Goal: Information Seeking & Learning: Learn about a topic

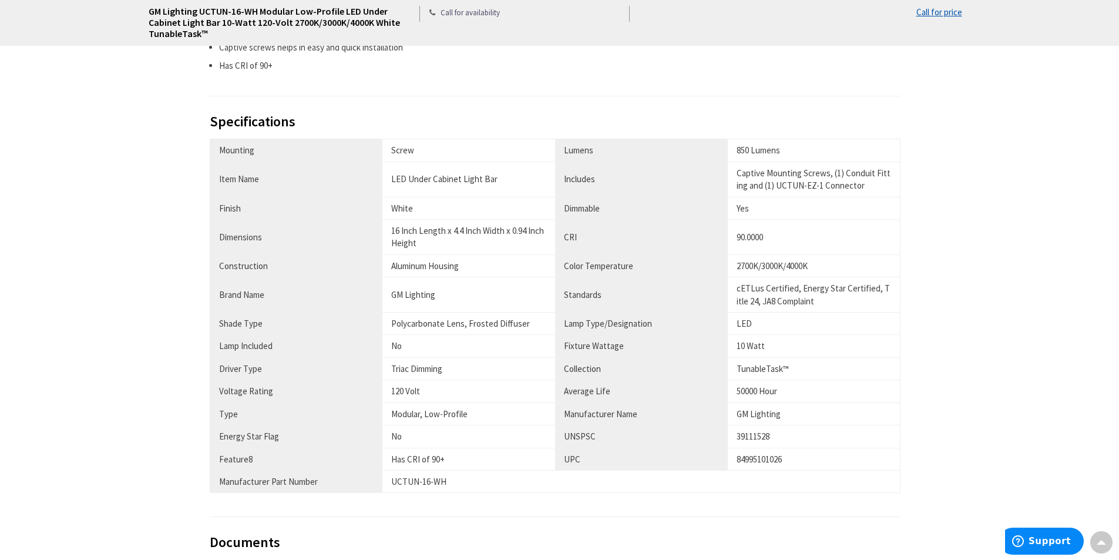
scroll to position [705, 0]
drag, startPoint x: 448, startPoint y: 233, endPoint x: 509, endPoint y: 242, distance: 61.2
click at [509, 242] on div "16 Inch Length x 4.4 Inch Width x 0.94 Inch Height" at bounding box center [468, 237] width 155 height 25
copy div "x 4.4 Inch Width x 0.94 Inch Height"
click at [438, 233] on div "16 Inch Length x 4.4 Inch Width x 0.94 Inch Height" at bounding box center [468, 237] width 155 height 25
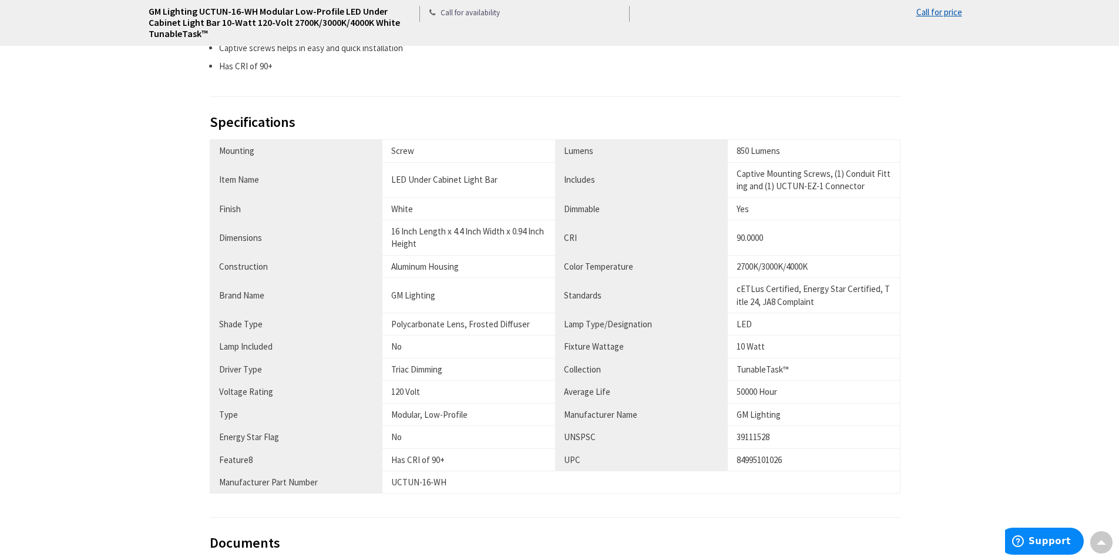
click at [394, 209] on div "White" at bounding box center [468, 209] width 155 height 12
drag, startPoint x: 395, startPoint y: 295, endPoint x: 455, endPoint y: 300, distance: 60.2
click at [455, 300] on div "GM Lighting" at bounding box center [468, 295] width 155 height 12
click at [417, 321] on div "Polycarbonate Lens, Frosted Diffuser" at bounding box center [468, 324] width 155 height 12
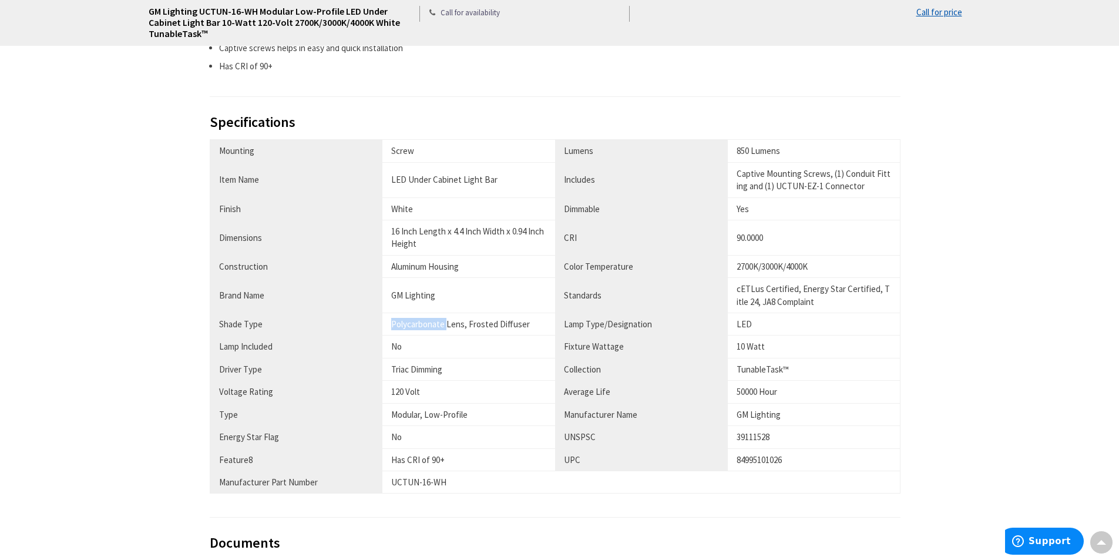
click at [417, 321] on div "Polycarbonate Lens, Frosted Diffuser" at bounding box center [468, 324] width 155 height 12
click at [481, 326] on div "Polycarbonate Lens, Frosted Diffuser" at bounding box center [468, 324] width 155 height 12
drag, startPoint x: 392, startPoint y: 326, endPoint x: 525, endPoint y: 324, distance: 132.8
click at [525, 324] on div "Polycarbonate Lens, Frosted Diffuser" at bounding box center [468, 324] width 155 height 12
copy div "Polycarbonate Lens, Frosted Diffuser"
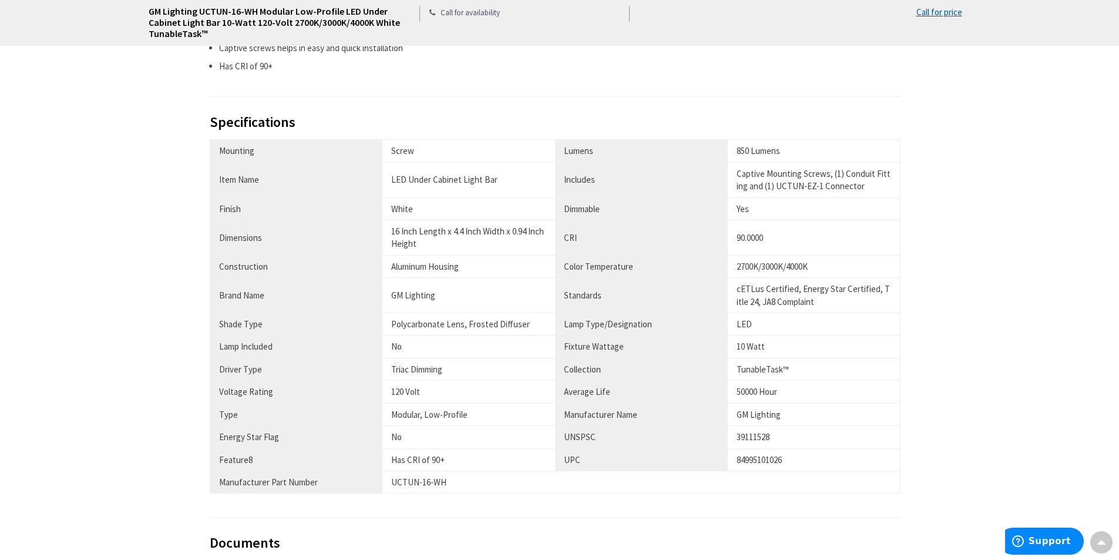
click at [231, 367] on th "Driver Type" at bounding box center [296, 369] width 173 height 22
copy th "Driver"
drag, startPoint x: 741, startPoint y: 317, endPoint x: 756, endPoint y: 320, distance: 15.0
click at [756, 320] on td "LED" at bounding box center [814, 324] width 173 height 22
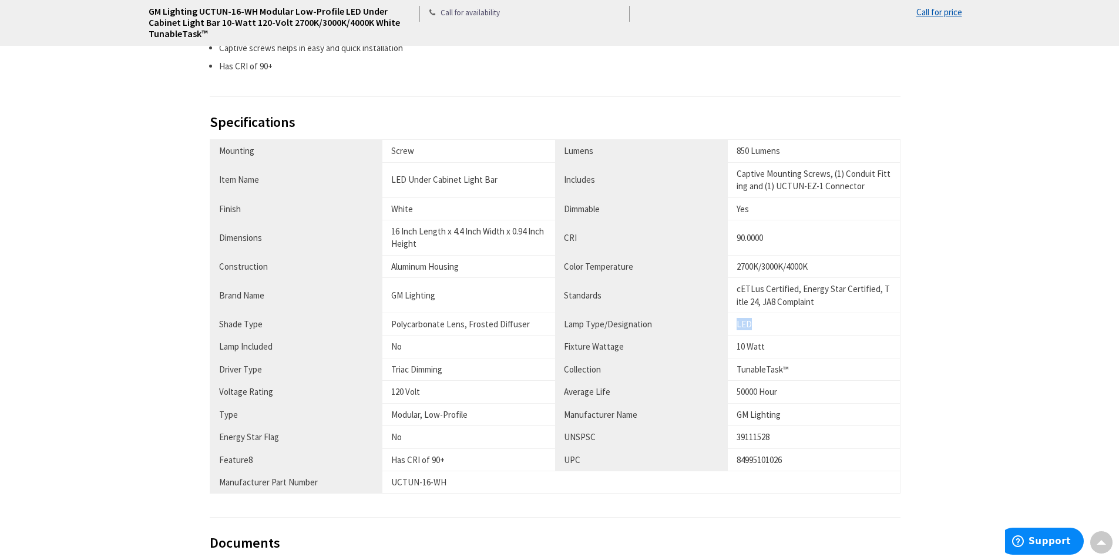
drag, startPoint x: 736, startPoint y: 326, endPoint x: 752, endPoint y: 326, distance: 16.5
click at [752, 326] on td "LED" at bounding box center [814, 324] width 173 height 22
drag, startPoint x: 564, startPoint y: 327, endPoint x: 798, endPoint y: 327, distance: 233.9
click at [798, 327] on tr "Shade Type Polycarbonate Lens, Frosted Diffuser Lamp Type/Designation LED" at bounding box center [555, 324] width 691 height 22
drag, startPoint x: 730, startPoint y: 354, endPoint x: 854, endPoint y: 348, distance: 124.1
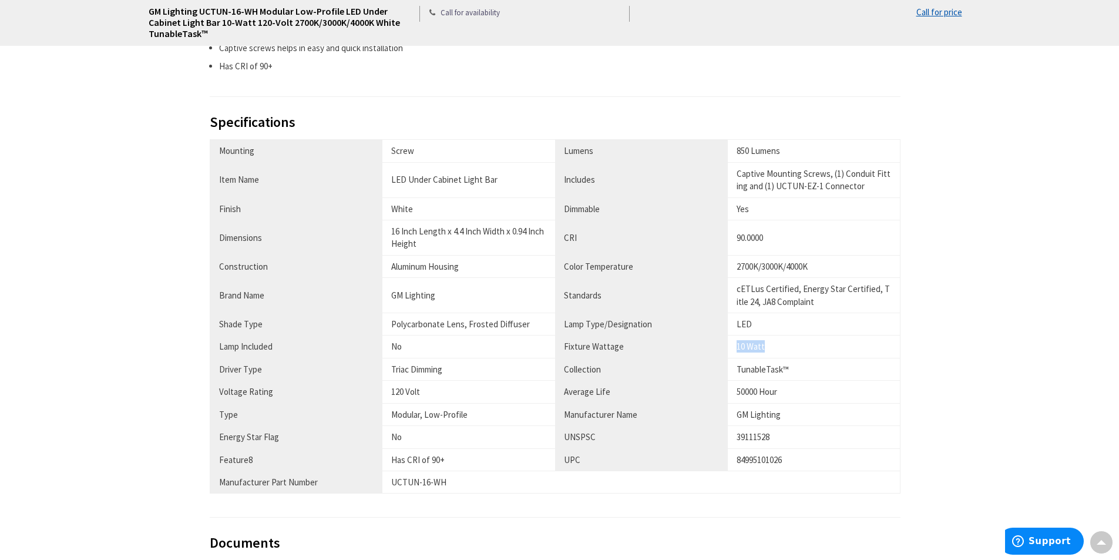
click at [854, 348] on td "10 Watt" at bounding box center [814, 347] width 173 height 22
drag, startPoint x: 735, startPoint y: 392, endPoint x: 801, endPoint y: 392, distance: 66.4
click at [801, 392] on td "50000 Hour" at bounding box center [814, 392] width 173 height 22
copy div "50000 Hour"
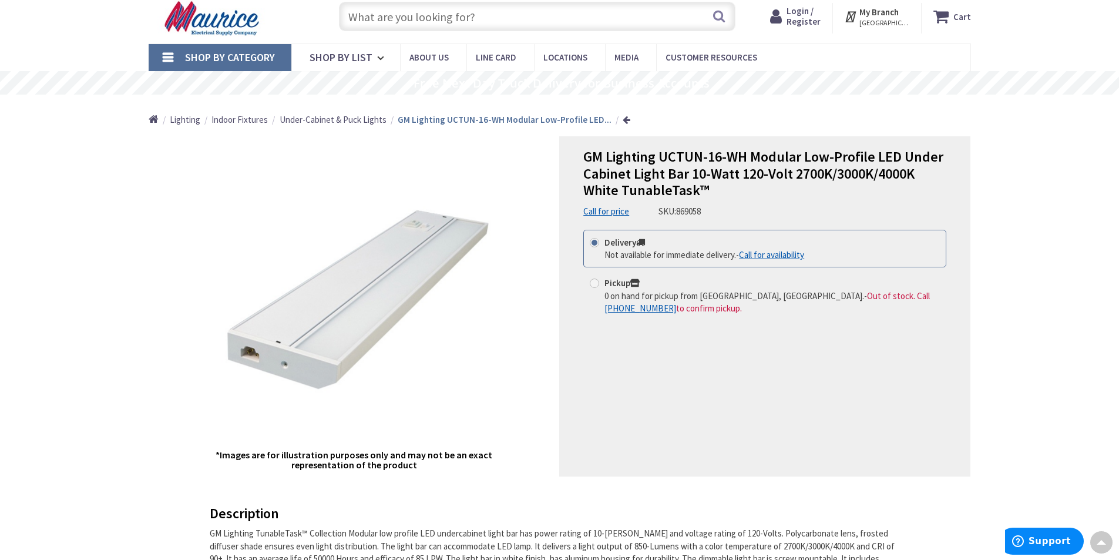
scroll to position [0, 0]
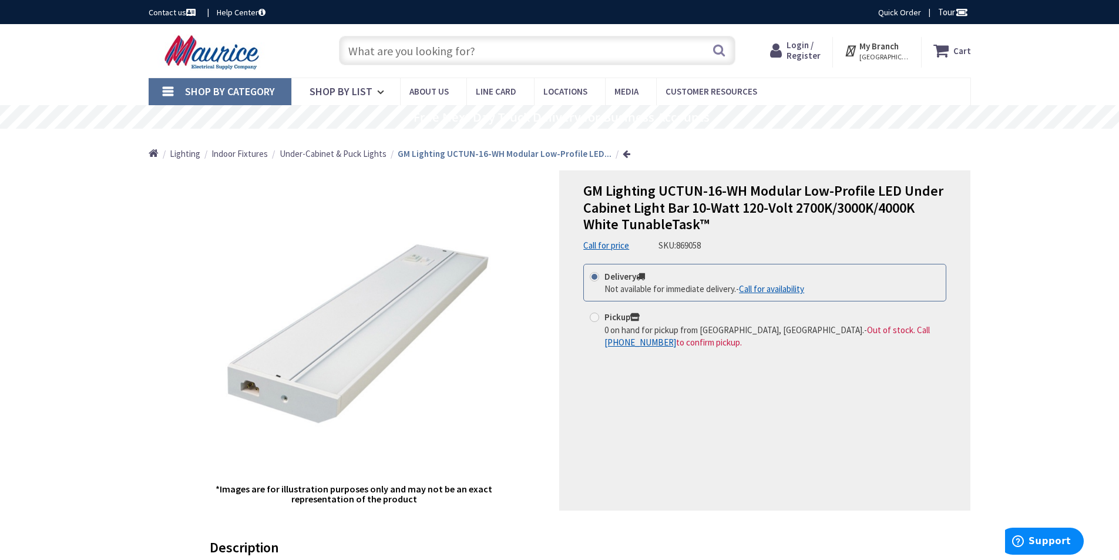
click at [697, 249] on span "869058" at bounding box center [688, 245] width 25 height 11
copy span "869058"
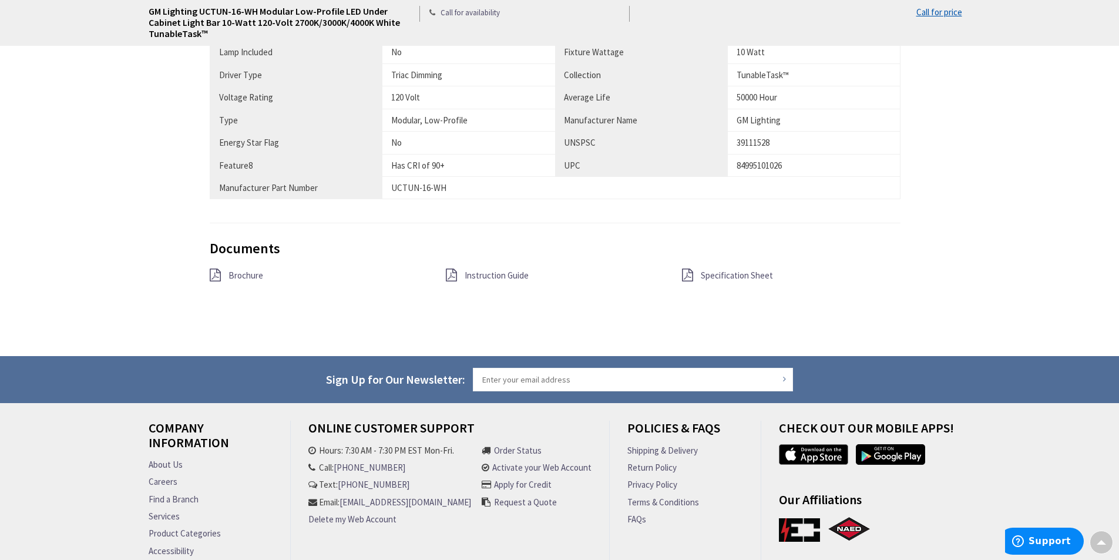
scroll to position [1071, 0]
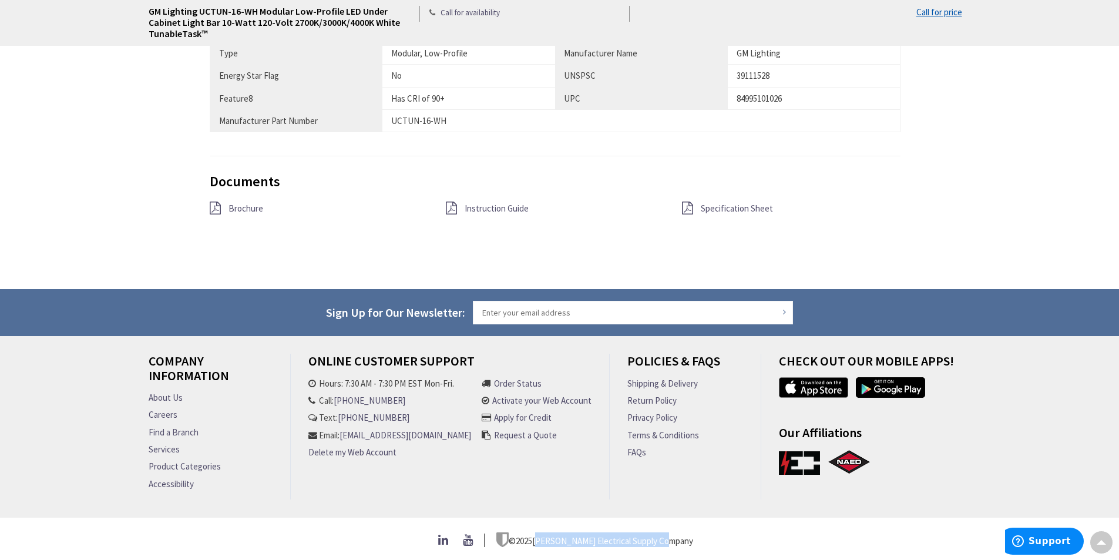
drag, startPoint x: 552, startPoint y: 536, endPoint x: 687, endPoint y: 541, distance: 135.2
click at [687, 541] on div "© 2025 [PERSON_NAME] Electrical Supply Company" at bounding box center [560, 539] width 823 height 15
copy p "[PERSON_NAME] Electrical Supply Company"
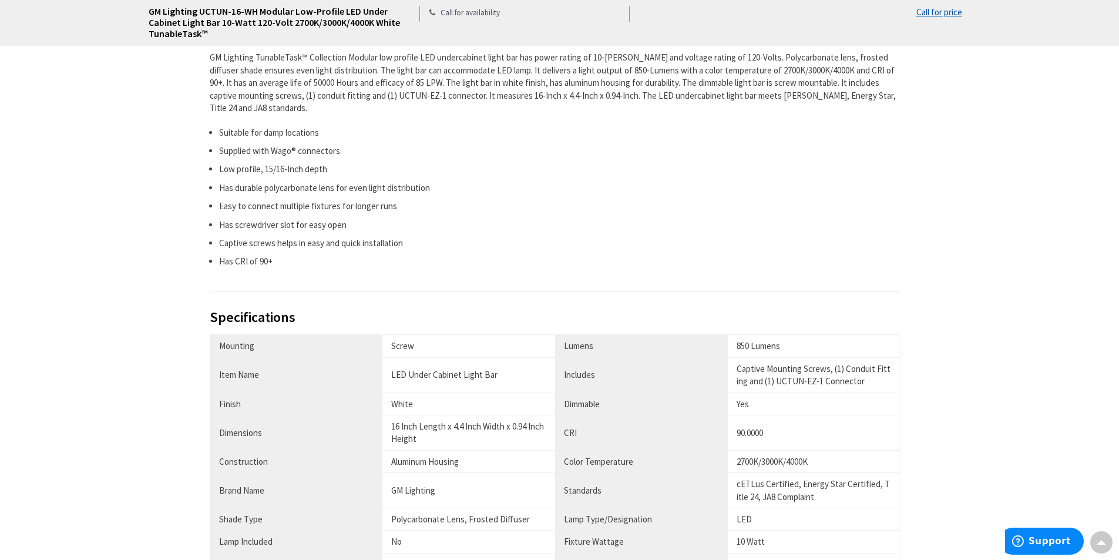
scroll to position [612, 0]
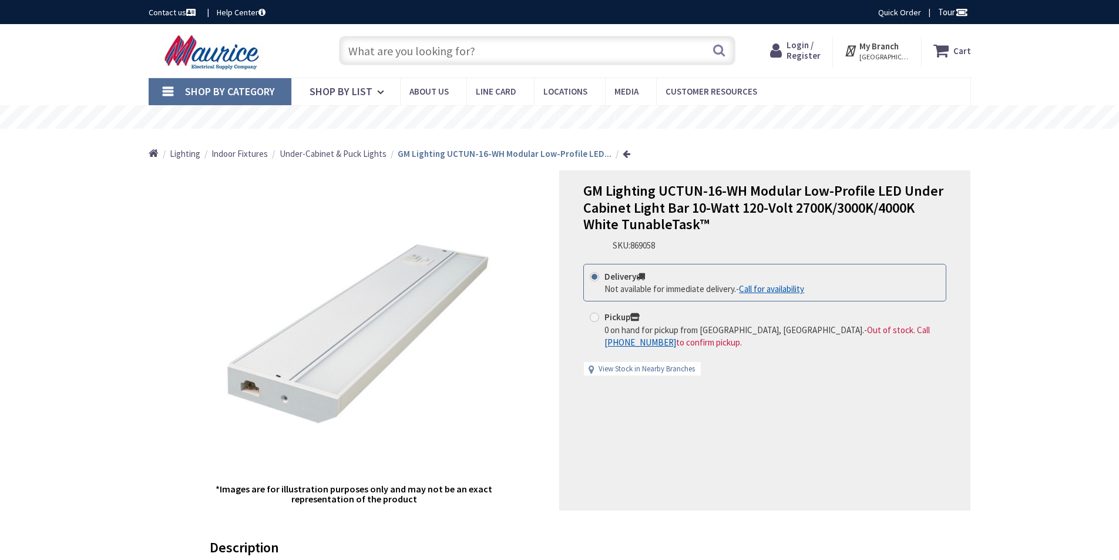
type input "JXQ+FMW, [GEOGRAPHIC_DATA], [GEOGRAPHIC_DATA] [GEOGRAPHIC_DATA], [GEOGRAPHIC_DA…"
